Goal: Task Accomplishment & Management: Manage account settings

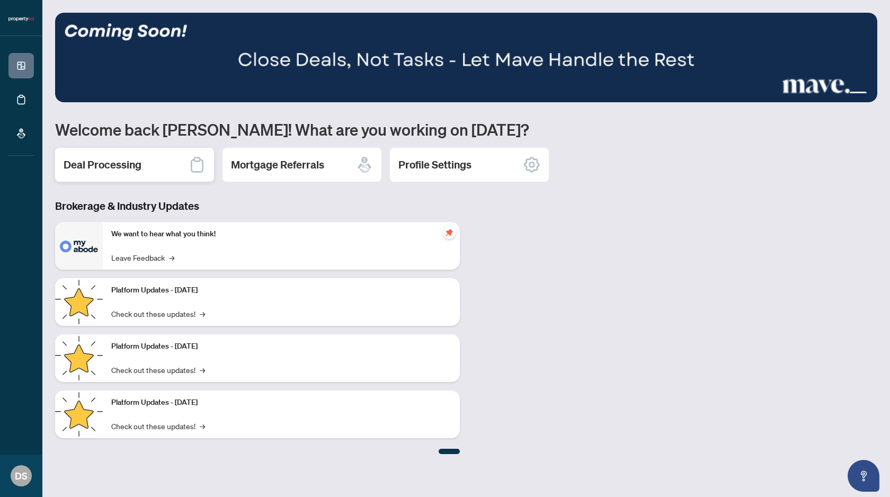
click at [82, 167] on h2 "Deal Processing" at bounding box center [103, 164] width 78 height 15
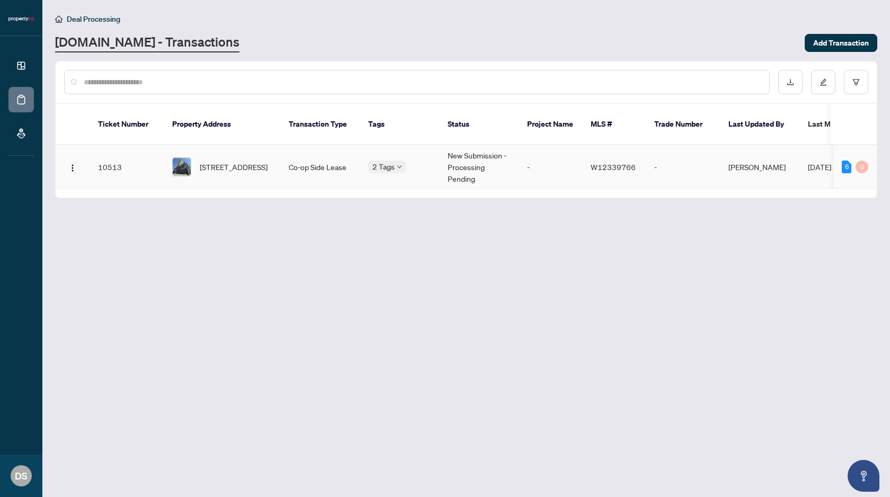
click at [393, 160] on body "Dashboard Deal Processing Mortgage Referrals DS [PERSON_NAME] [PERSON_NAME][EMA…" at bounding box center [445, 248] width 890 height 497
click at [326, 156] on td "Co-op Side Lease" at bounding box center [319, 167] width 79 height 44
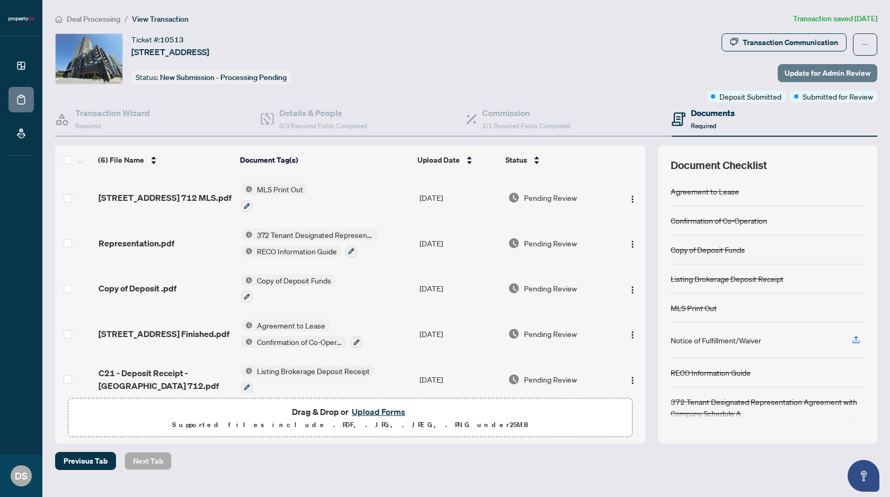
click at [841, 74] on span "Update for Admin Review" at bounding box center [828, 73] width 86 height 17
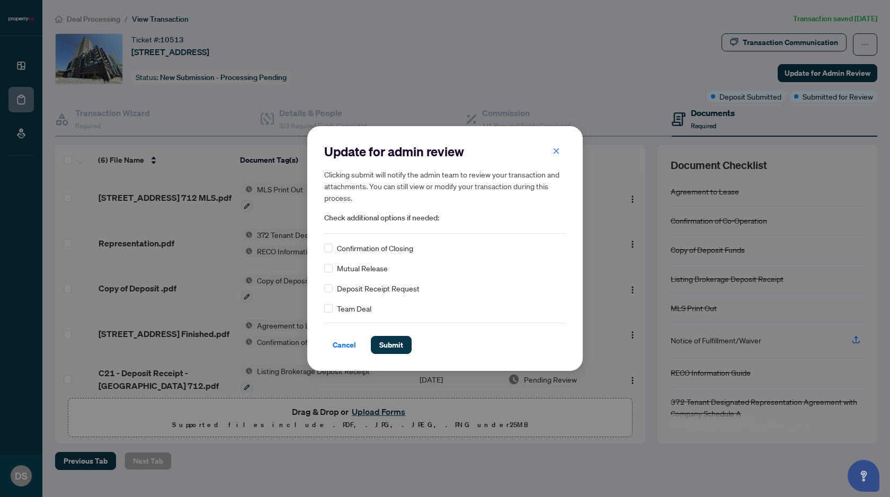
click at [557, 152] on icon "close" at bounding box center [556, 150] width 7 height 7
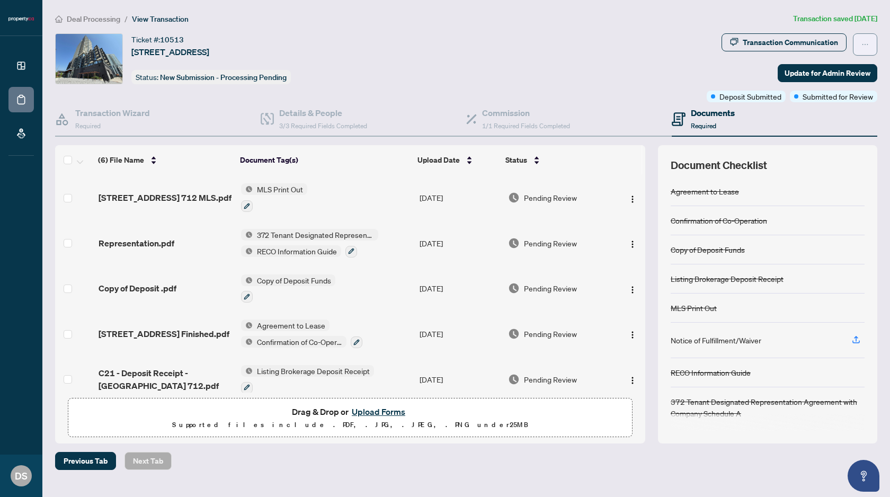
click at [870, 38] on button "button" at bounding box center [865, 44] width 24 height 22
click at [689, 47] on div "Ticket #: 10513 [STREET_ADDRESS] Status: New Submission - Processing Pending" at bounding box center [378, 58] width 647 height 51
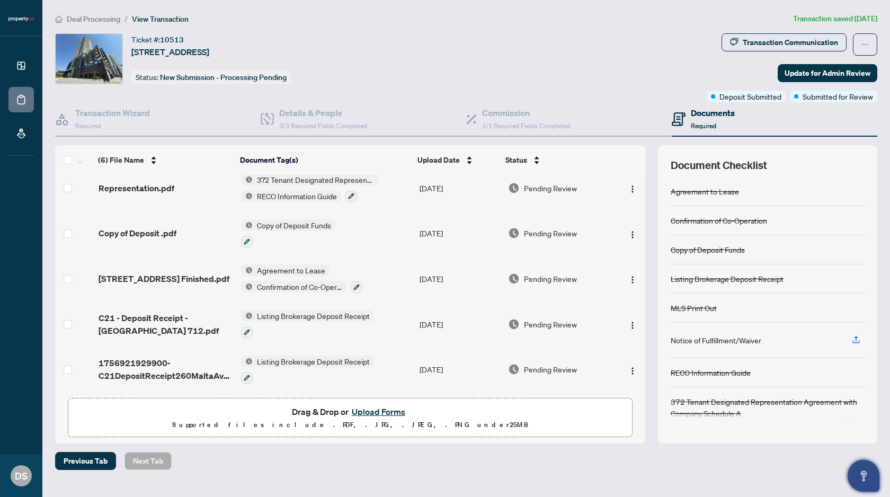
click at [873, 483] on button "Open asap" at bounding box center [864, 476] width 32 height 32
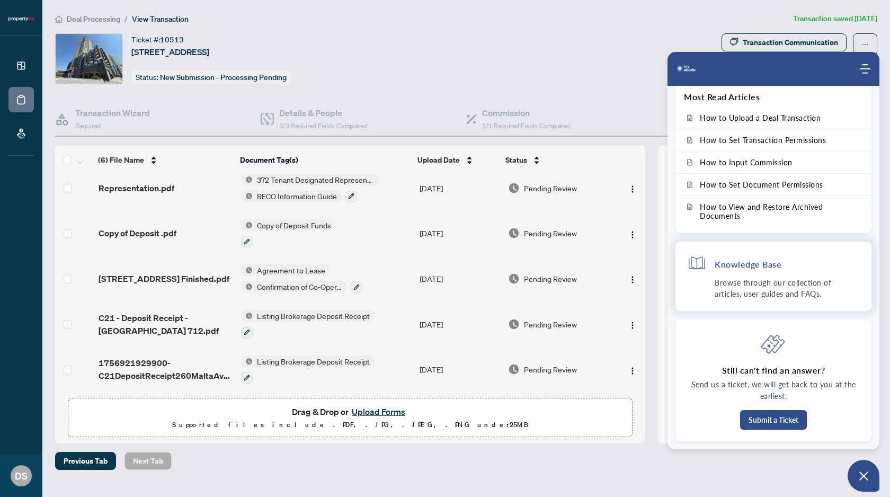
scroll to position [0, 0]
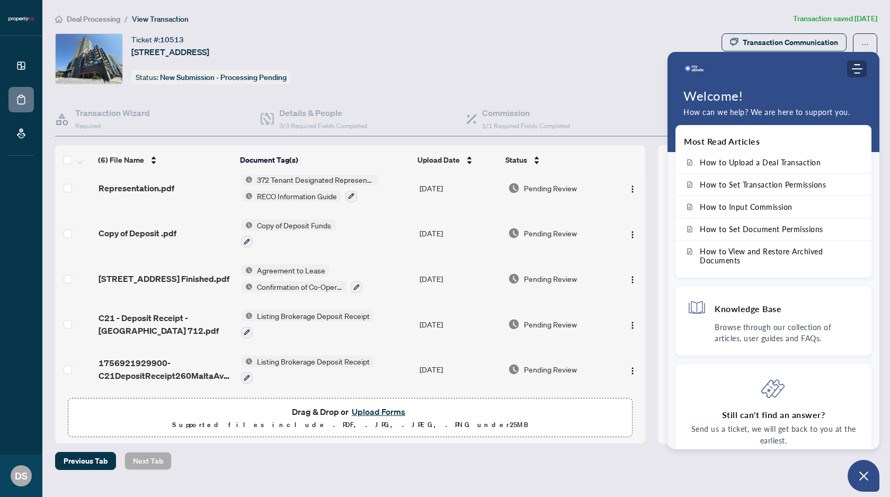
click at [858, 64] on icon "Modules Menu" at bounding box center [857, 69] width 11 height 11
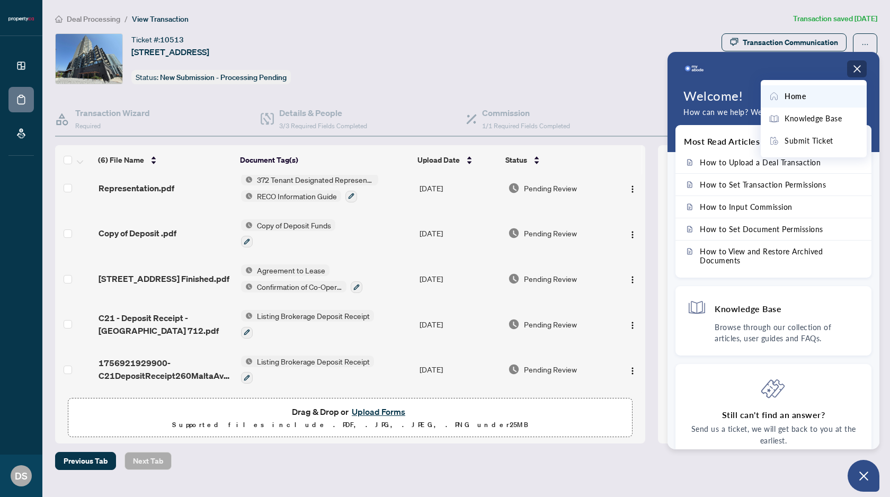
click at [861, 70] on icon "Modules Menu" at bounding box center [857, 69] width 11 height 11
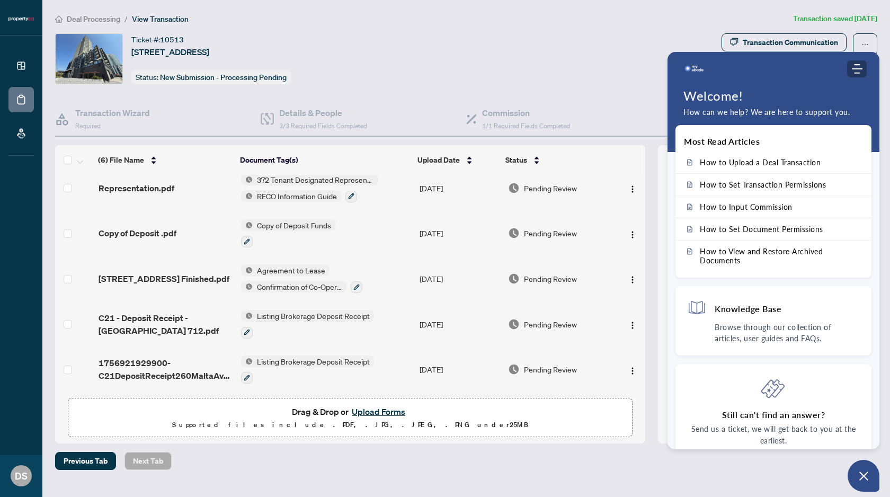
click at [861, 70] on icon "Modules Menu" at bounding box center [857, 69] width 11 height 11
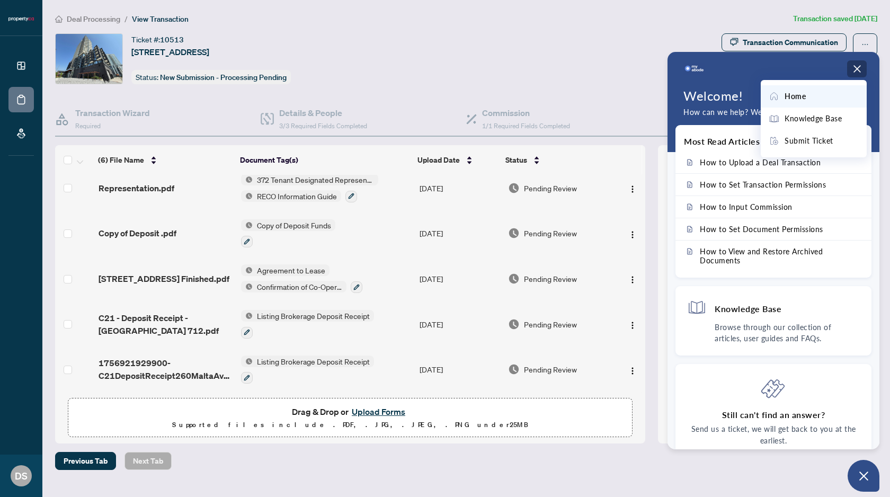
click at [861, 70] on icon "Modules Menu" at bounding box center [857, 69] width 11 height 11
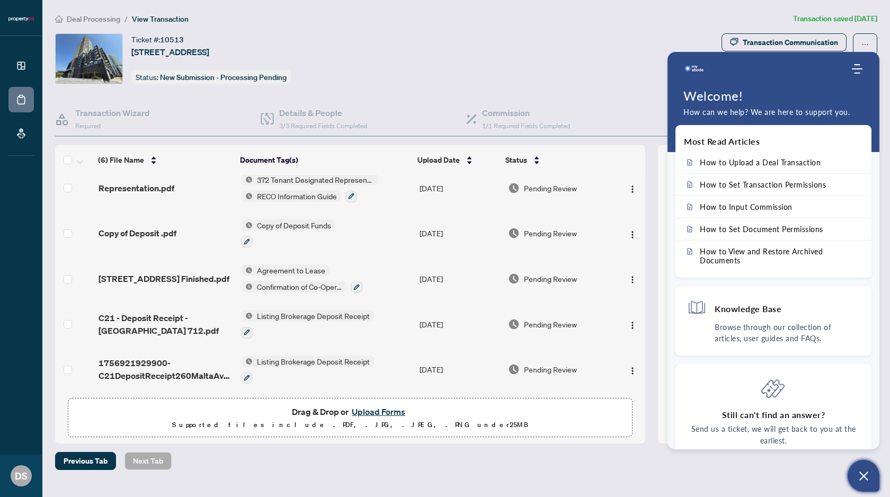
click at [874, 469] on button "Open asap" at bounding box center [864, 476] width 32 height 32
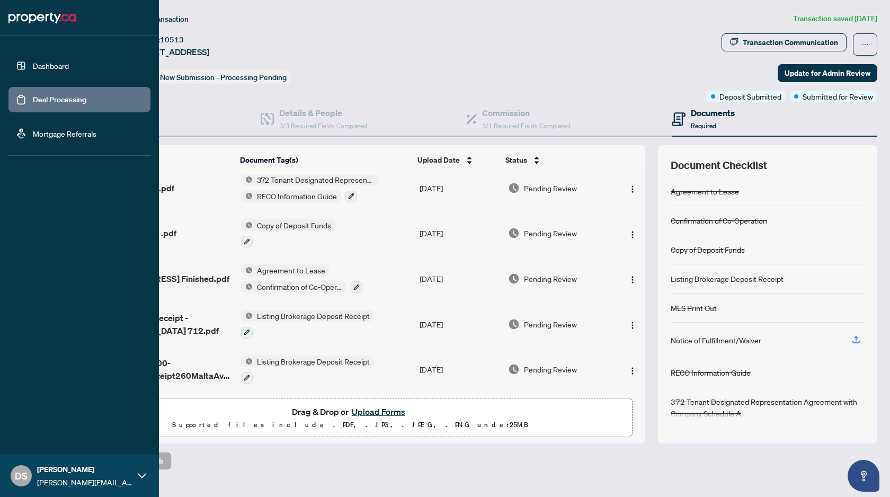
click at [55, 66] on link "Dashboard" at bounding box center [51, 66] width 36 height 10
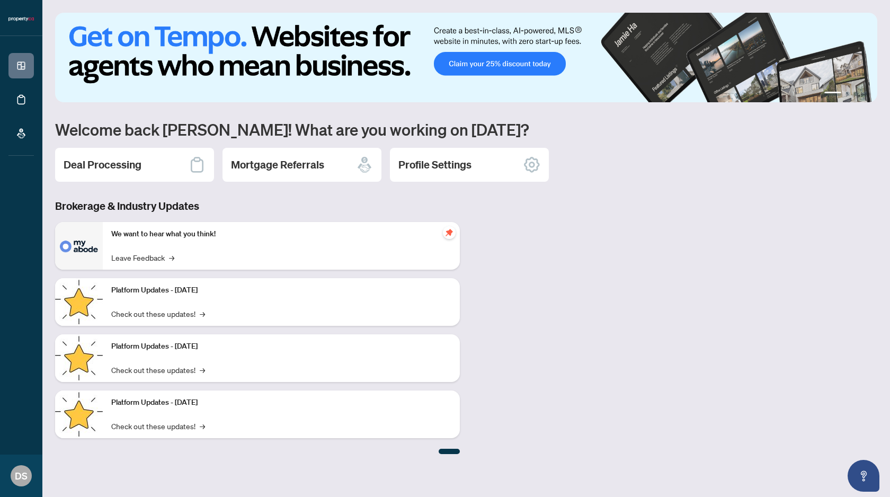
click at [527, 59] on img at bounding box center [466, 58] width 822 height 90
